Goal: Obtain resource: Obtain resource

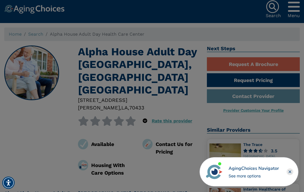
scroll to position [5, 0]
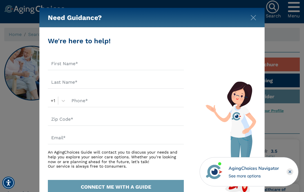
click at [254, 15] on img "Close" at bounding box center [253, 18] width 6 height 6
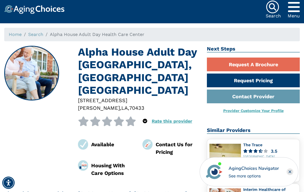
click at [247, 78] on link "Request Pricing" at bounding box center [253, 81] width 93 height 14
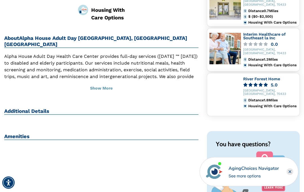
scroll to position [161, 0]
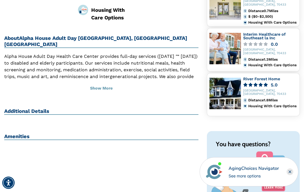
click at [101, 82] on button "Show More" at bounding box center [101, 88] width 194 height 12
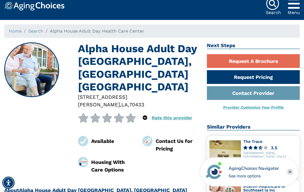
scroll to position [7, 0]
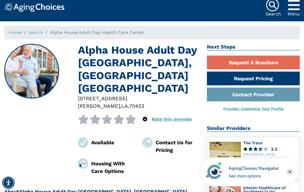
click at [104, 139] on div "Available" at bounding box center [112, 143] width 43 height 8
click at [110, 160] on div "Housing With Care Options" at bounding box center [112, 167] width 43 height 15
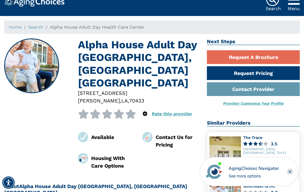
scroll to position [13, 0]
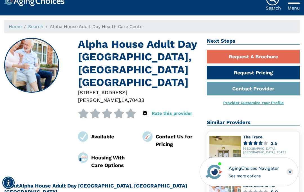
click at [247, 54] on link "Request A Brochure" at bounding box center [253, 57] width 93 height 14
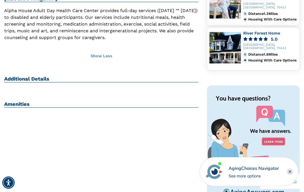
scroll to position [207, 0]
click at [37, 76] on h2 "Additional Details" at bounding box center [101, 79] width 194 height 7
click at [41, 76] on h2 "Additional Details" at bounding box center [101, 79] width 194 height 7
click at [21, 101] on div "Amenities" at bounding box center [101, 107] width 194 height 12
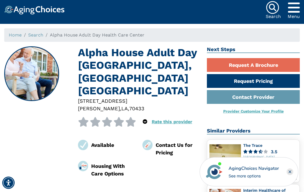
scroll to position [0, 0]
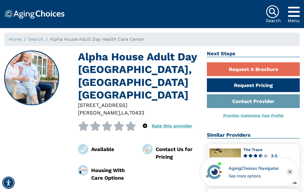
click at [292, 7] on icon "Popover trigger" at bounding box center [294, 12] width 12 height 14
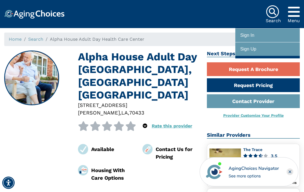
click at [248, 65] on link "Request A Brochure" at bounding box center [253, 69] width 93 height 14
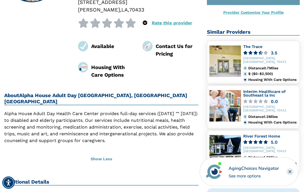
scroll to position [100, 0]
